Goal: Task Accomplishment & Management: Complete application form

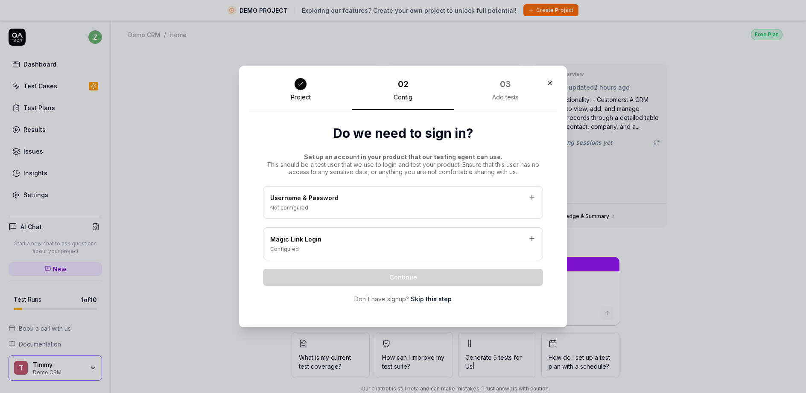
type textarea "*"
click at [420, 210] on div "Not configured" at bounding box center [403, 208] width 266 height 8
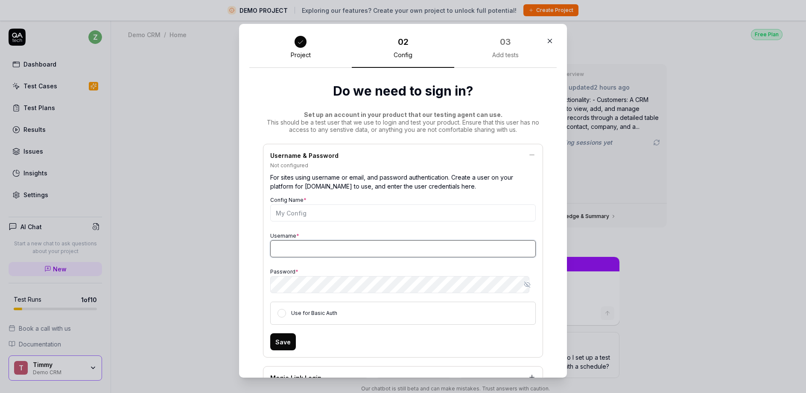
type input "[EMAIL_ADDRESS][DOMAIN_NAME]"
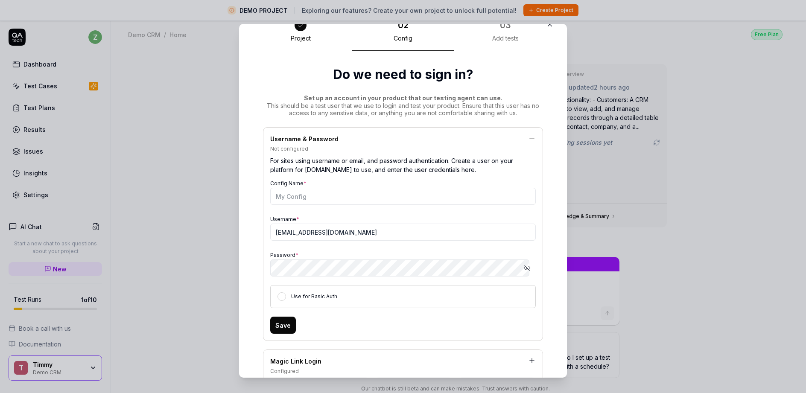
scroll to position [51, 0]
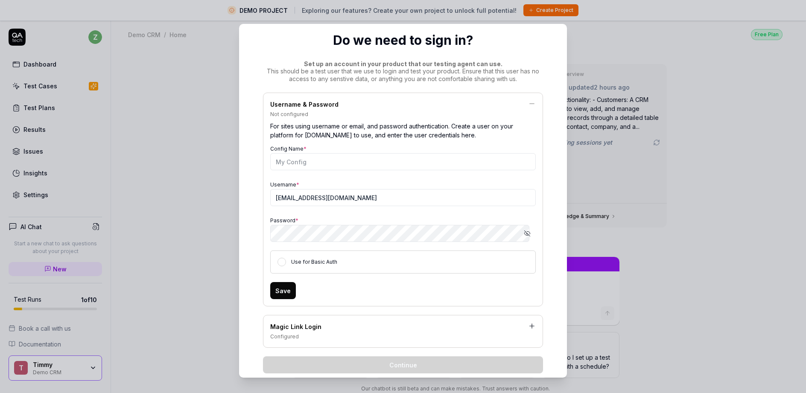
drag, startPoint x: 378, startPoint y: 188, endPoint x: 454, endPoint y: 224, distance: 84.0
click at [378, 188] on div "Username * [PERSON_NAME][EMAIL_ADDRESS][DOMAIN_NAME]" at bounding box center [403, 192] width 266 height 27
click at [524, 233] on icon "button" at bounding box center [527, 233] width 7 height 7
click at [328, 263] on label "Use for Basic Auth" at bounding box center [314, 262] width 46 height 6
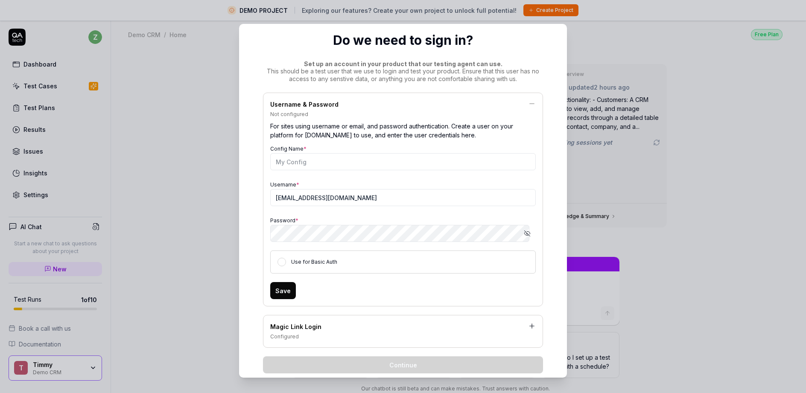
click at [286, 263] on button "Use for Basic Auth" at bounding box center [282, 262] width 9 height 9
click at [328, 263] on label "Use for Basic Auth" at bounding box center [314, 262] width 46 height 6
click at [286, 263] on button "Use for Basic Auth" at bounding box center [282, 262] width 9 height 9
click at [339, 195] on input "[EMAIL_ADDRESS][DOMAIN_NAME]" at bounding box center [403, 197] width 266 height 17
drag, startPoint x: 365, startPoint y: 200, endPoint x: 293, endPoint y: 201, distance: 71.7
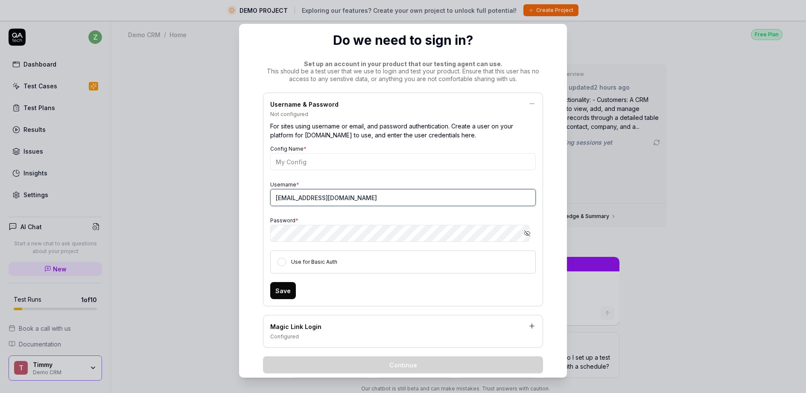
click at [293, 201] on input "[EMAIL_ADDRESS][DOMAIN_NAME]" at bounding box center [403, 197] width 266 height 17
click at [295, 200] on input "[EMAIL_ADDRESS][DOMAIN_NAME]" at bounding box center [403, 197] width 266 height 17
click at [345, 197] on input "[EMAIL_ADDRESS][DOMAIN_NAME]" at bounding box center [403, 197] width 266 height 17
click at [345, 198] on input "[EMAIL_ADDRESS][DOMAIN_NAME]" at bounding box center [403, 197] width 266 height 17
click at [324, 199] on input "[EMAIL_ADDRESS][DOMAIN_NAME]" at bounding box center [403, 197] width 266 height 17
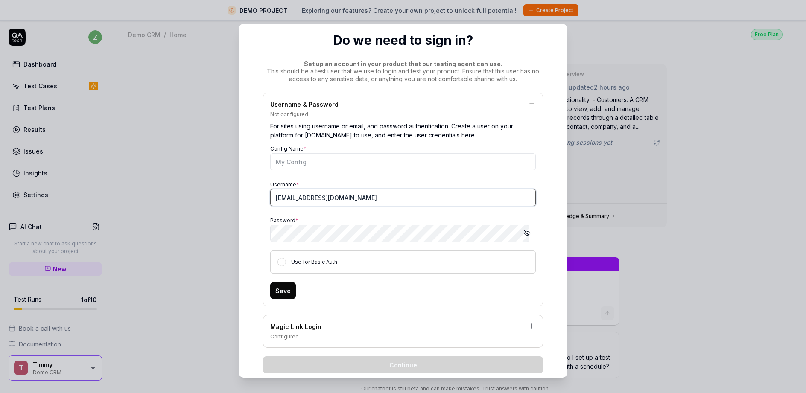
drag, startPoint x: 292, startPoint y: 200, endPoint x: 371, endPoint y: 202, distance: 79.0
click at [371, 202] on input "[EMAIL_ADDRESS][DOMAIN_NAME]" at bounding box center [403, 197] width 266 height 17
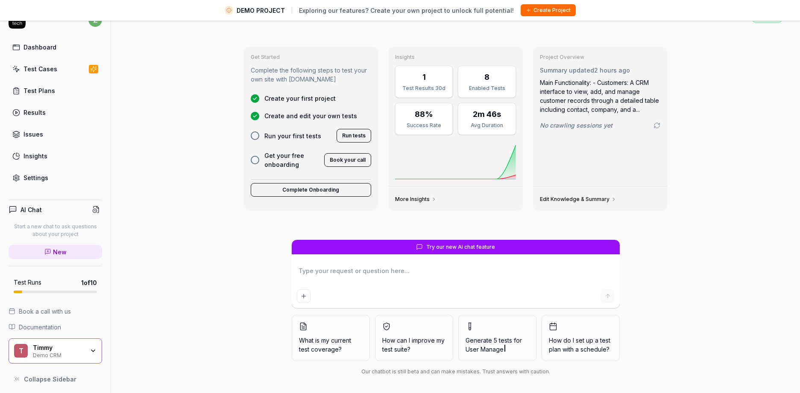
scroll to position [20, 0]
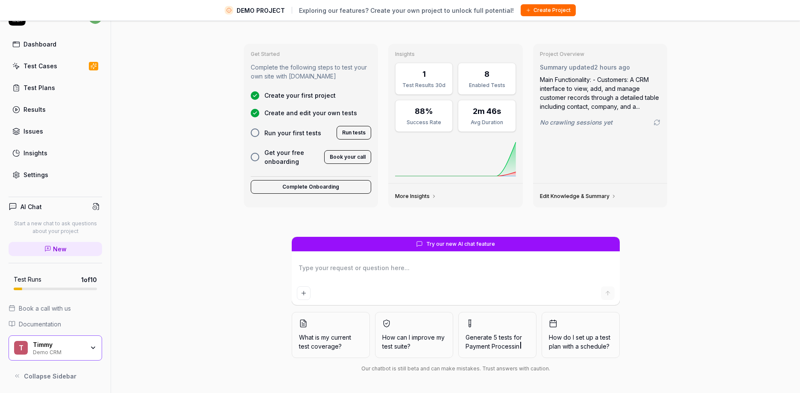
click at [24, 208] on h4 "AI Chat" at bounding box center [30, 206] width 21 height 9
click at [7, 207] on div "AI Chat Start a new chat to ask questions about your project New Test Runs 1 of…" at bounding box center [55, 287] width 111 height 195
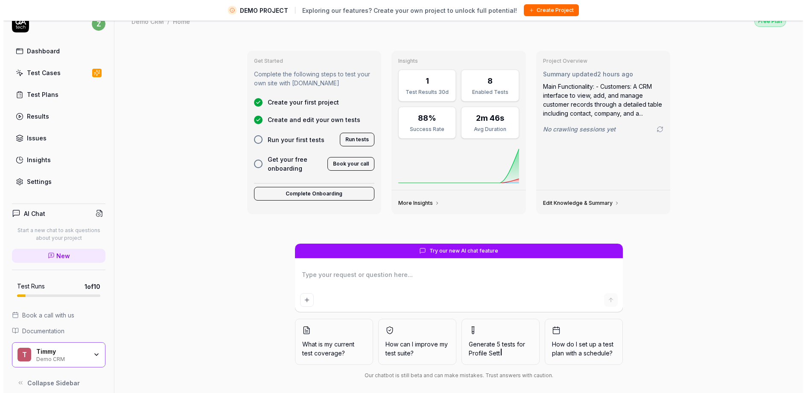
scroll to position [0, 0]
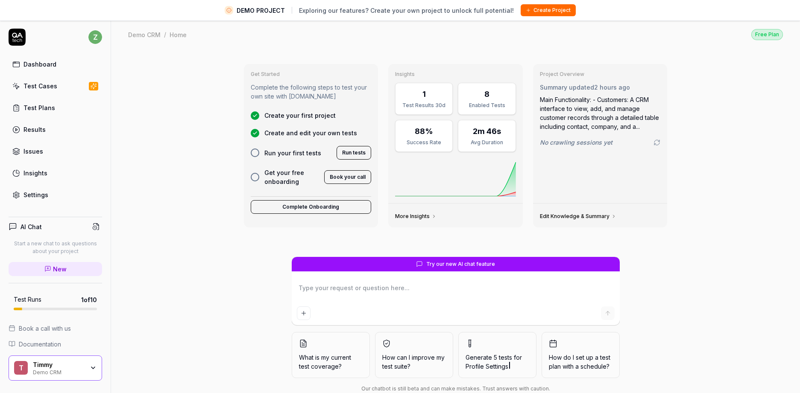
click at [164, 179] on div "Get Started Complete the following steps to test your own site with [DOMAIN_NAM…" at bounding box center [455, 231] width 689 height 365
click at [99, 38] on html "DEMO PROJECT Exploring our features? Create your own project to unlock full pot…" at bounding box center [400, 206] width 800 height 413
click at [312, 205] on html "DEMO PROJECT Exploring our features? Create your own project to unlock full pot…" at bounding box center [403, 206] width 806 height 413
click at [322, 202] on button "Complete Onboarding" at bounding box center [311, 207] width 121 height 14
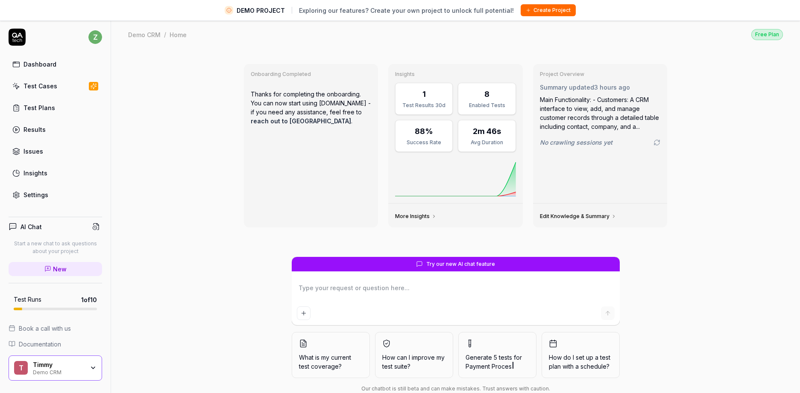
click at [538, 8] on button "Create Project" at bounding box center [547, 10] width 55 height 12
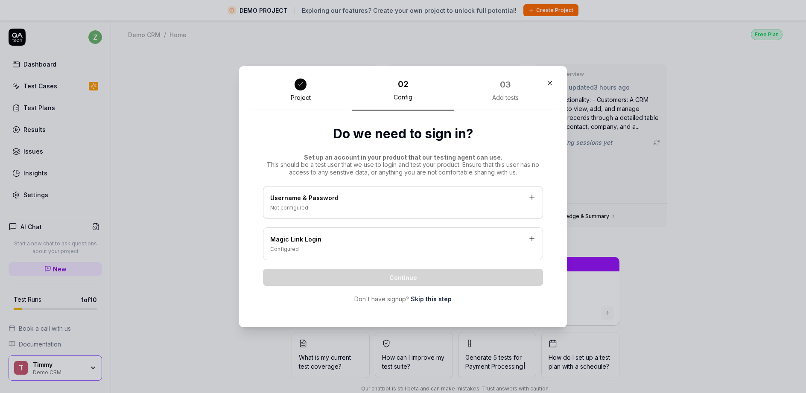
click at [327, 207] on div "Not configured" at bounding box center [403, 208] width 266 height 8
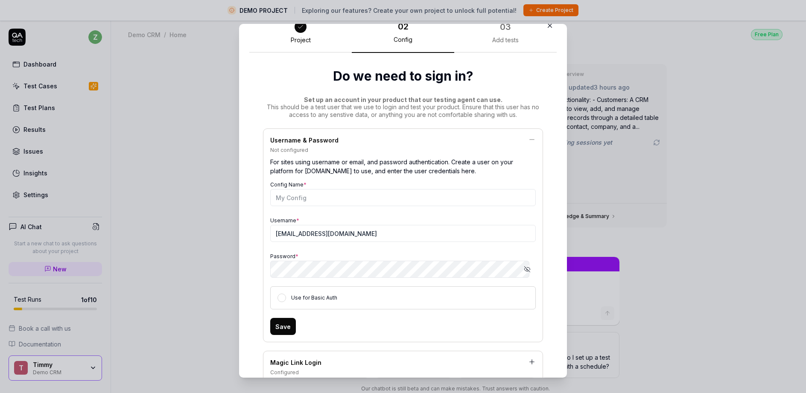
scroll to position [51, 0]
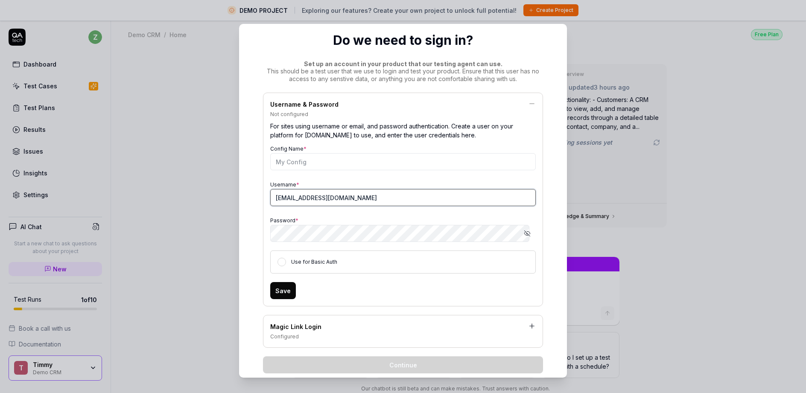
drag, startPoint x: 315, startPoint y: 205, endPoint x: 239, endPoint y: 212, distance: 76.8
click at [239, 212] on div "Project 02 Config 03 Add tests Do we need to sign in? Set up an account in your…" at bounding box center [403, 201] width 328 height 354
type textarea "*"
paste input "+test@timmy"
type input "[EMAIL_ADDRESS][DOMAIN_NAME]"
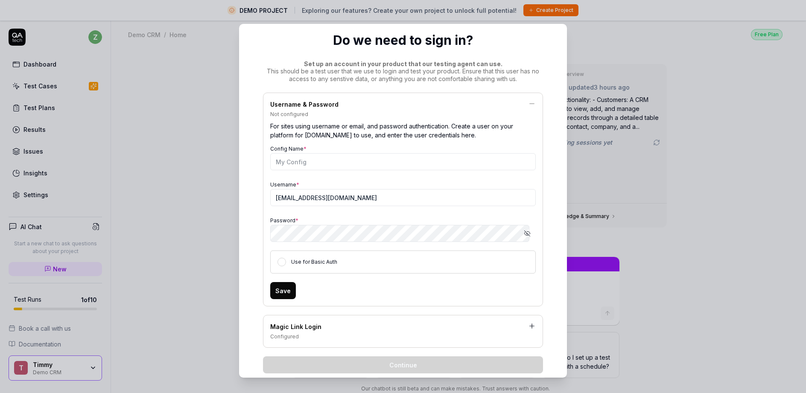
click at [395, 179] on div "Username * [PERSON_NAME][EMAIL_ADDRESS][PERSON_NAME][DOMAIN_NAME]" at bounding box center [403, 192] width 266 height 27
type textarea "*"
